Goal: Go to known website: Access a specific website the user already knows

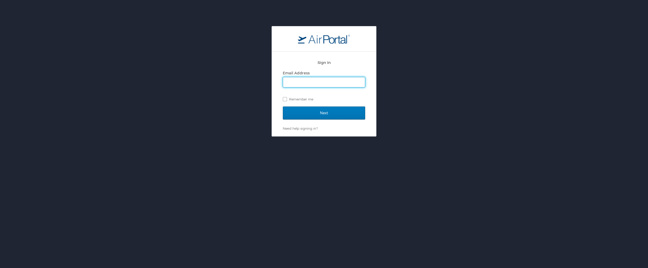
click at [321, 82] on input "Email Address" at bounding box center [324, 82] width 82 height 10
type input "tyler.hendrickson@magna.com"
click at [283, 106] on input "Next" at bounding box center [324, 112] width 82 height 13
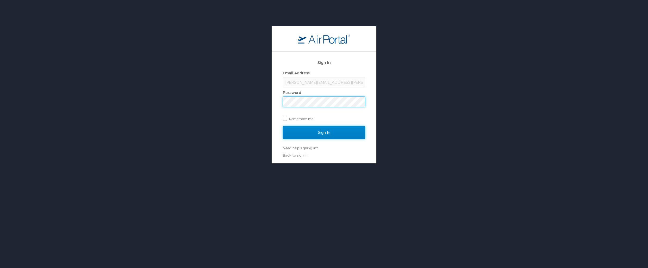
click at [339, 131] on input "Sign In" at bounding box center [324, 132] width 82 height 13
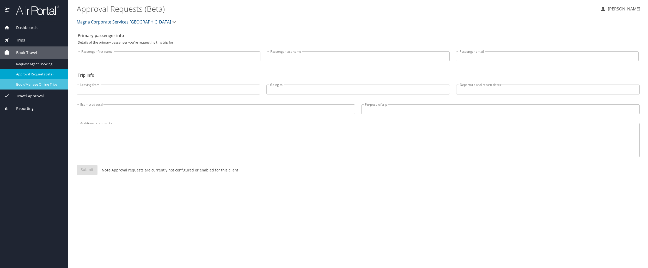
click at [53, 83] on span "Book/Manage Online Trips" at bounding box center [39, 84] width 46 height 5
